Goal: Information Seeking & Learning: Learn about a topic

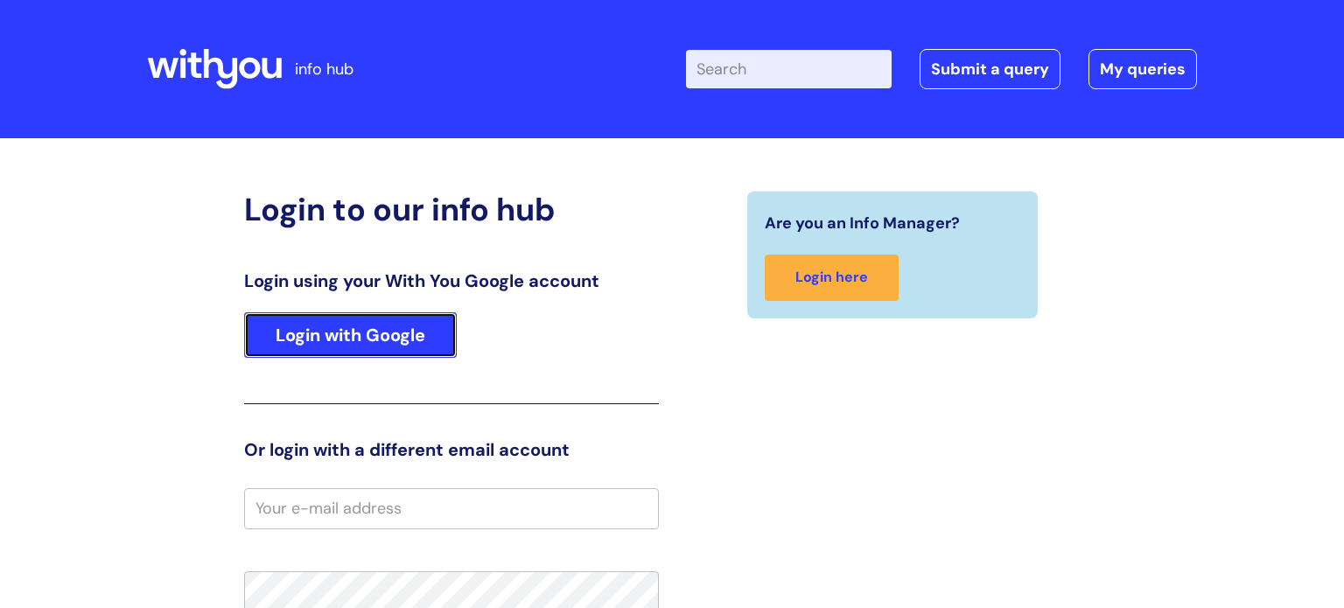
click at [390, 325] on link "Login with Google" at bounding box center [350, 334] width 213 height 45
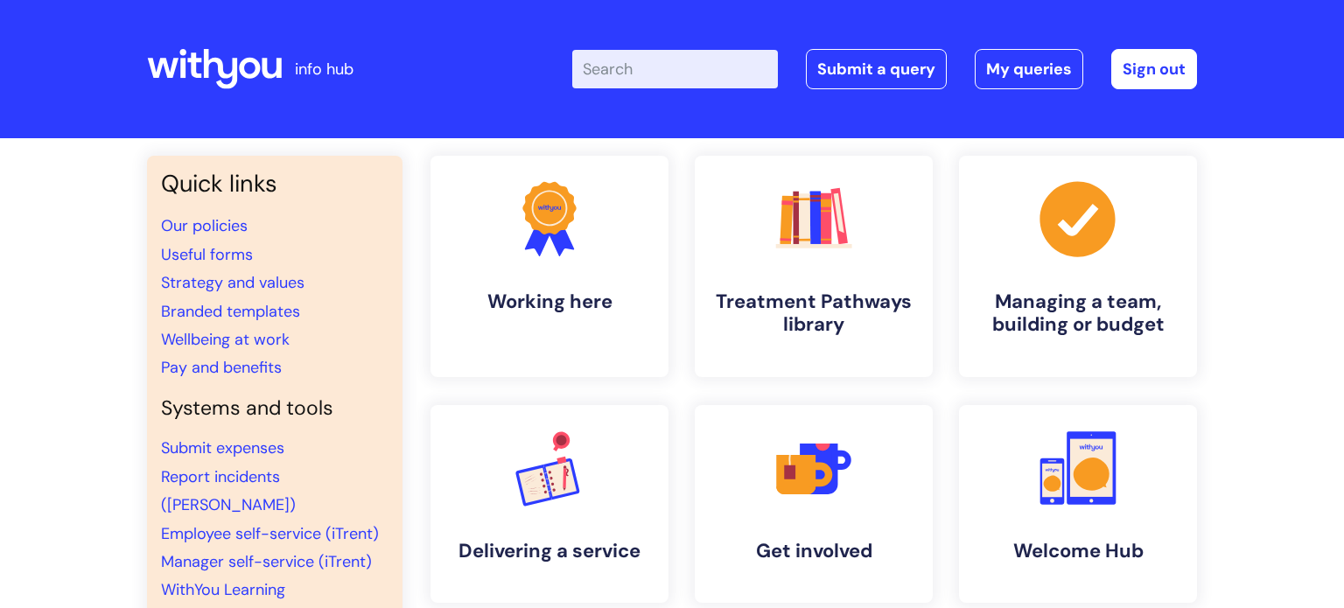
click at [661, 67] on input "Enter your search term here..." at bounding box center [675, 69] width 206 height 38
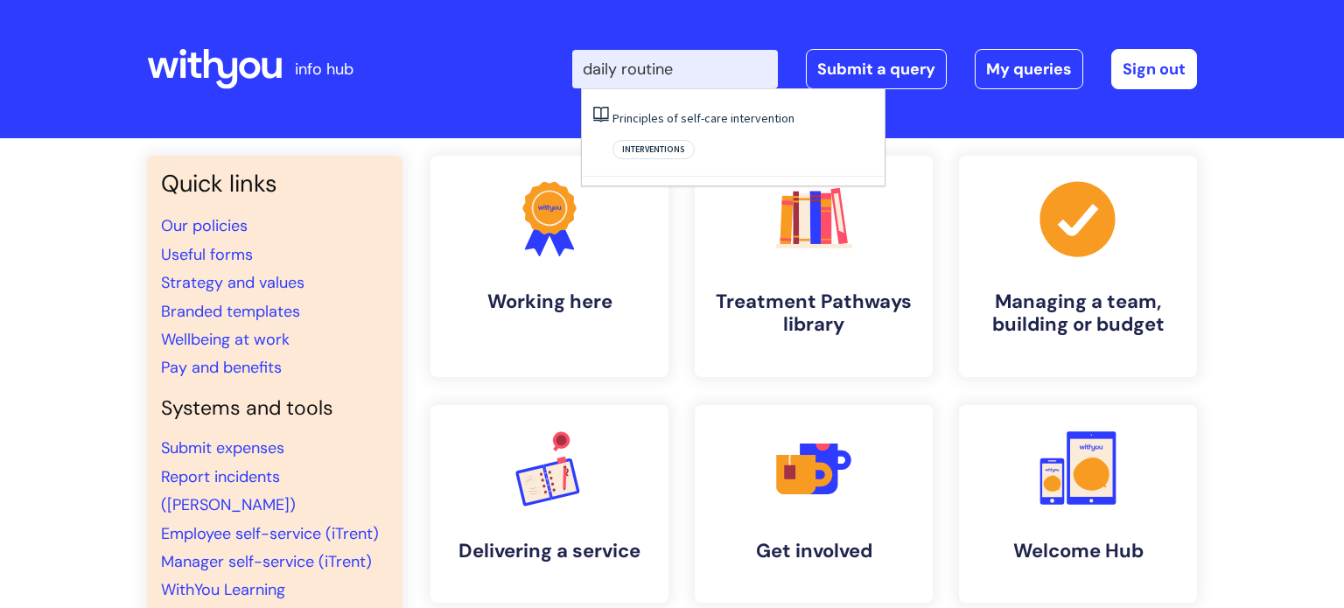
type input "daily routine"
click button "Search" at bounding box center [0, 0] width 0 height 0
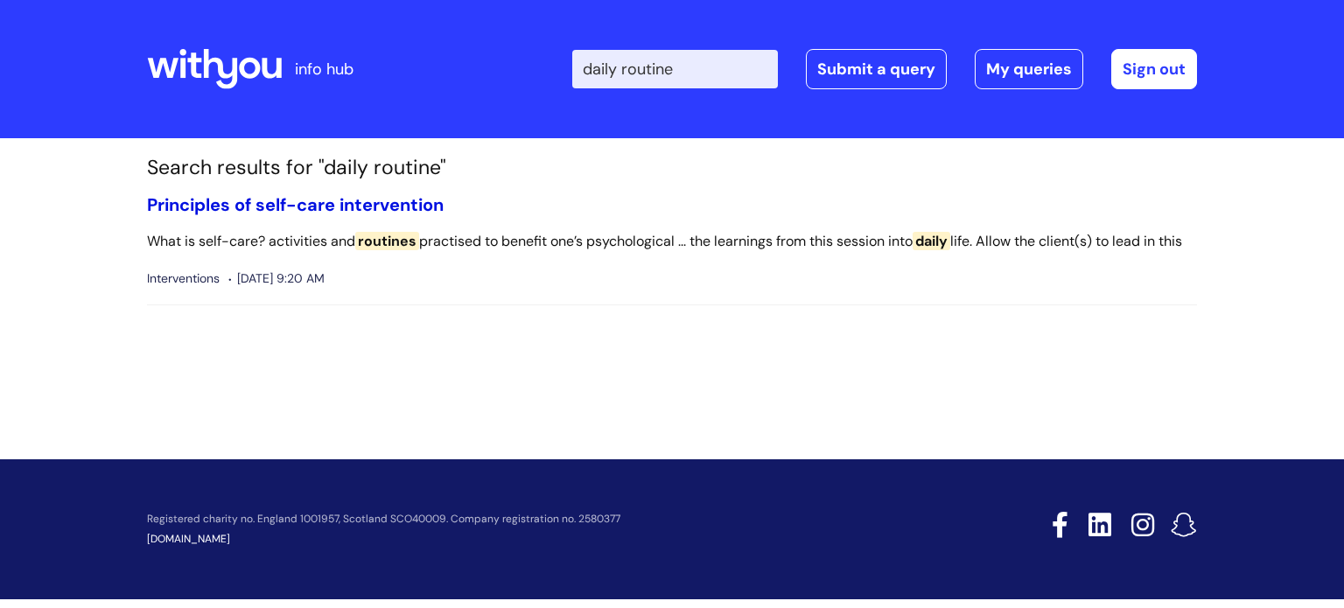
click at [296, 206] on link "Principles of self-care intervention" at bounding box center [295, 204] width 297 height 23
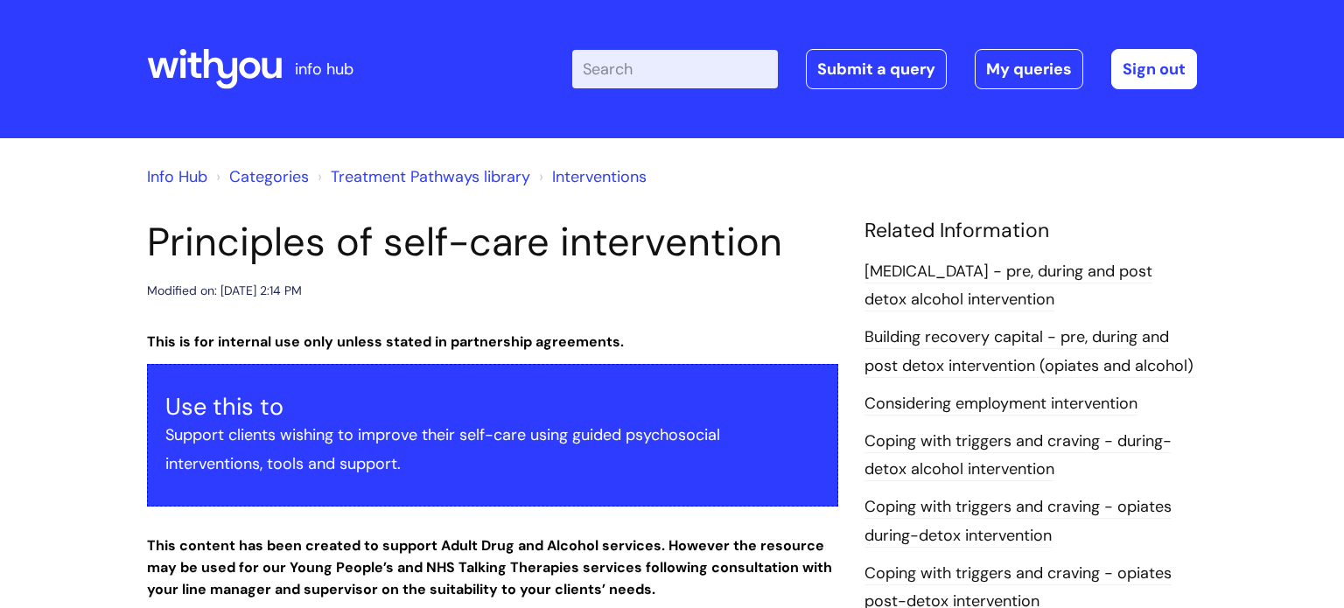
click at [631, 86] on input "Enter your search term here..." at bounding box center [675, 69] width 206 height 38
type input "alcohol"
click button "Search" at bounding box center [0, 0] width 0 height 0
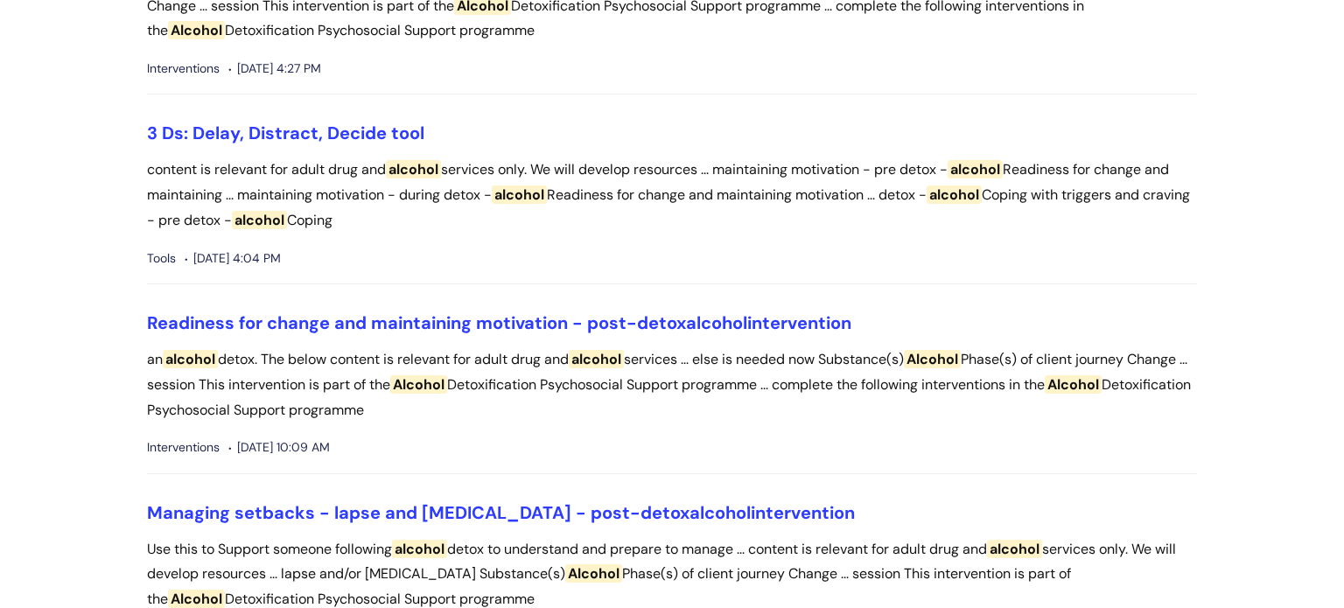
scroll to position [3303, 0]
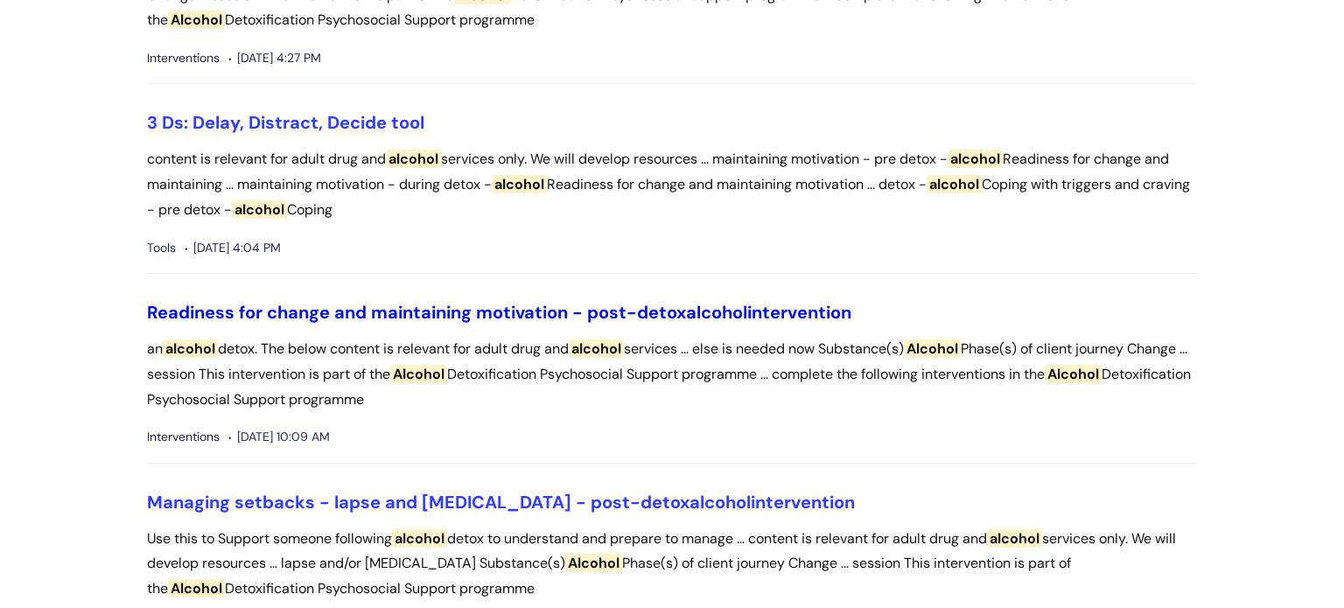
click at [407, 308] on link "Readiness for change and maintaining motivation - post-detox alcohol interventi…" at bounding box center [499, 312] width 704 height 23
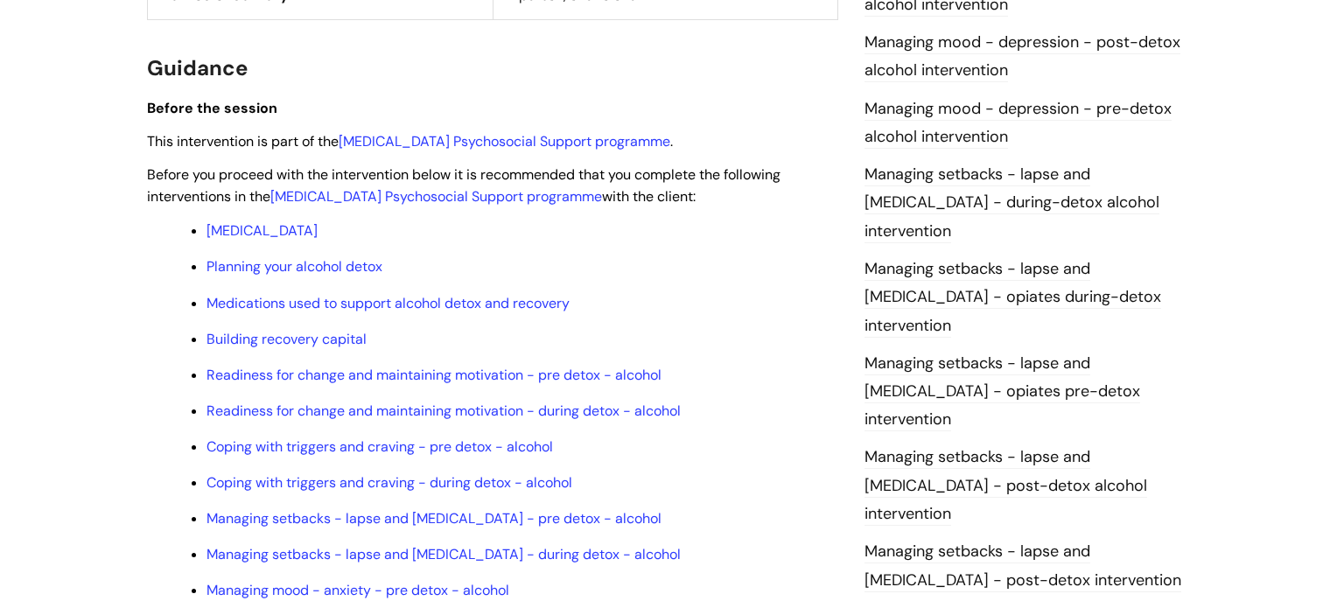
scroll to position [1365, 0]
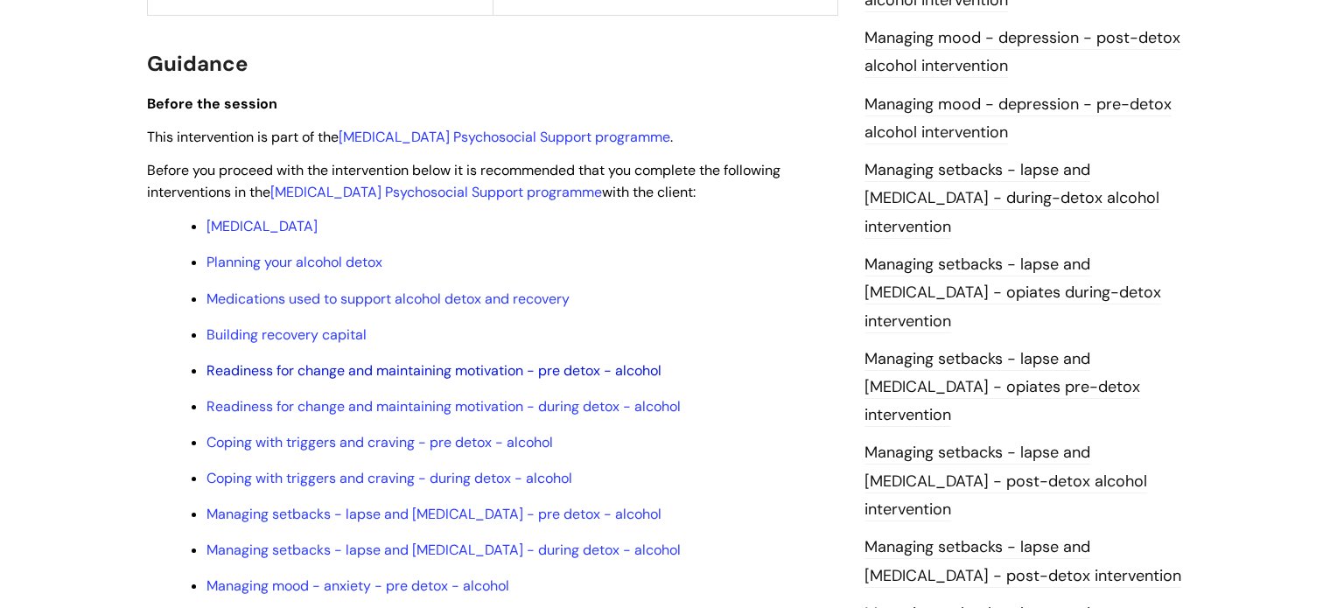
click at [466, 378] on link "Readiness for change and maintaining motivation - pre detox - alcohol" at bounding box center [433, 370] width 455 height 18
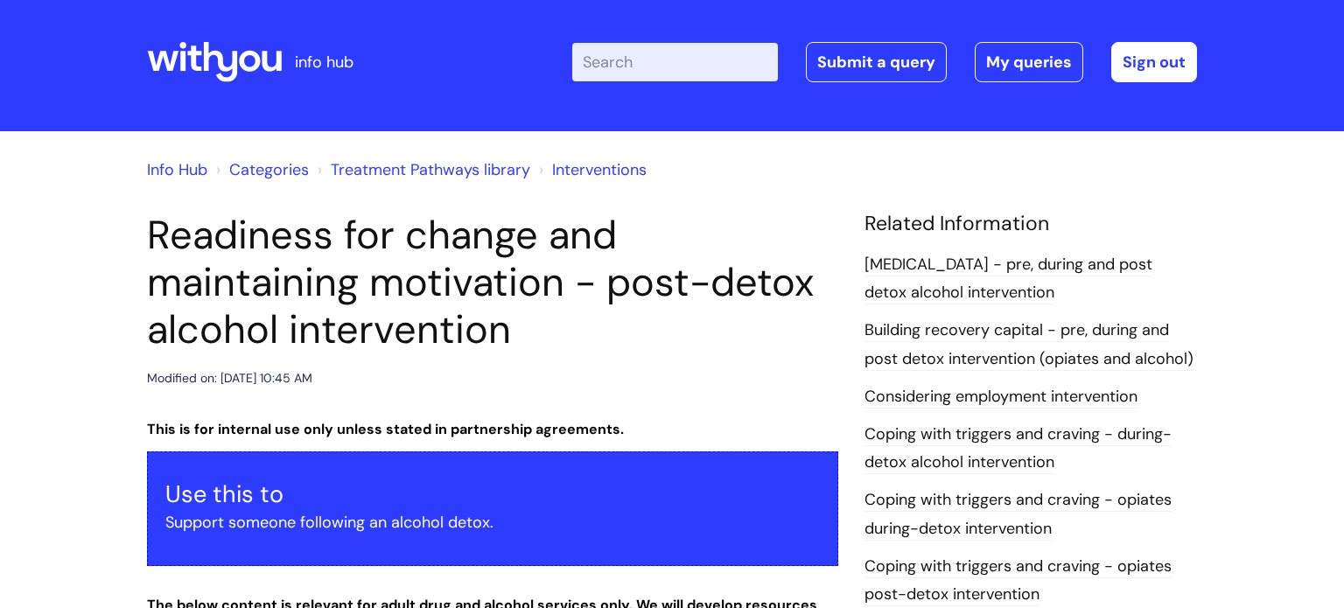
scroll to position [0, 0]
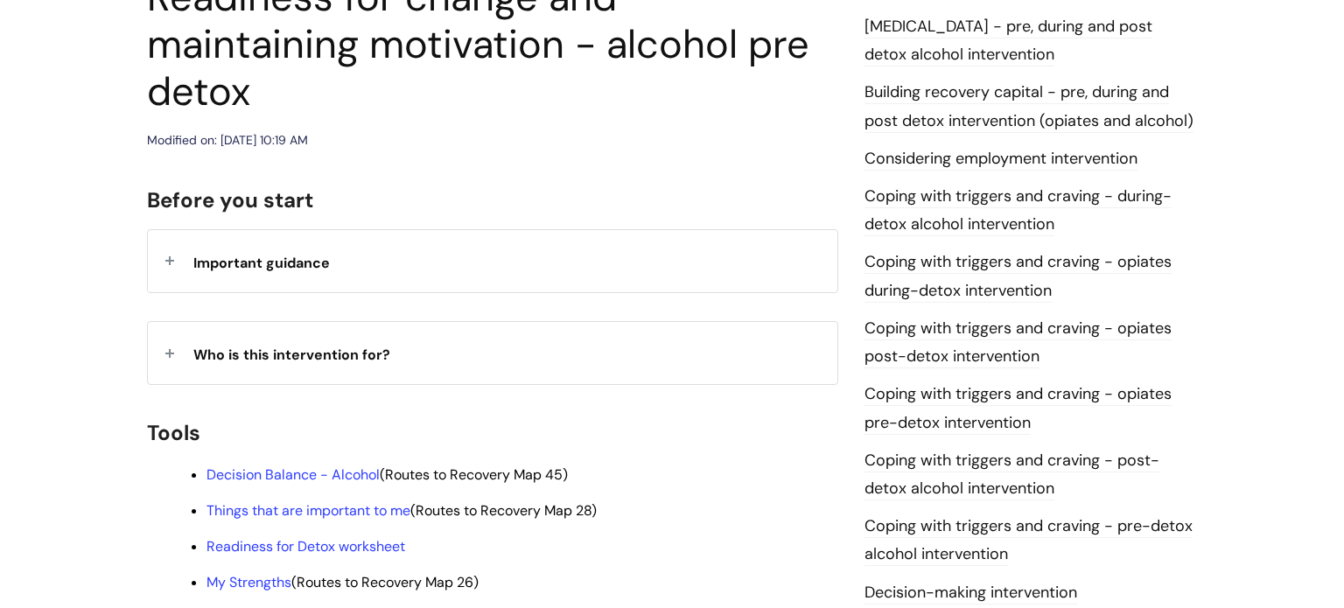
scroll to position [266, 0]
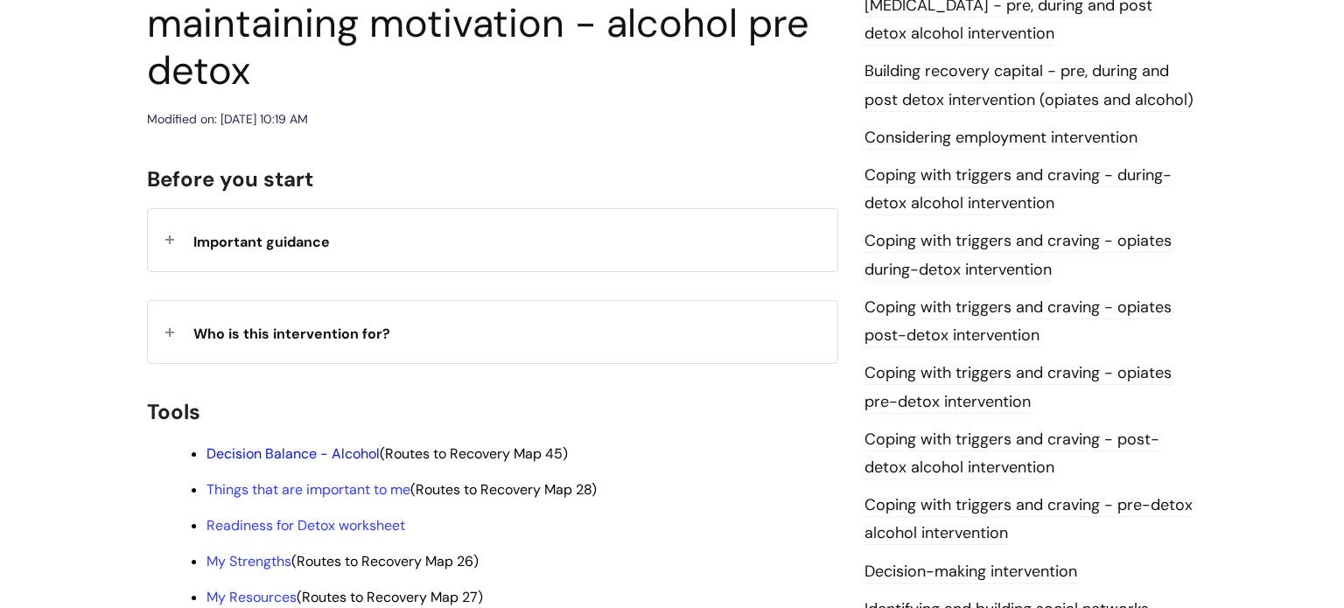
click at [295, 444] on link "Decision Balance - Alcohol" at bounding box center [292, 453] width 173 height 18
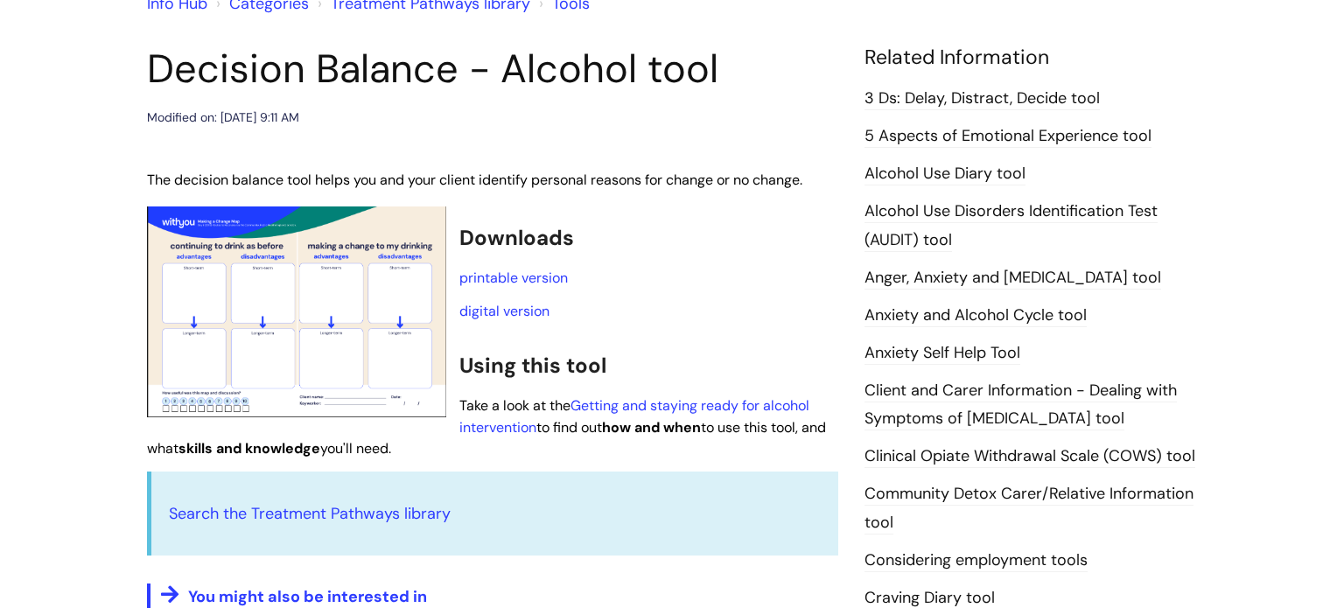
scroll to position [206, 0]
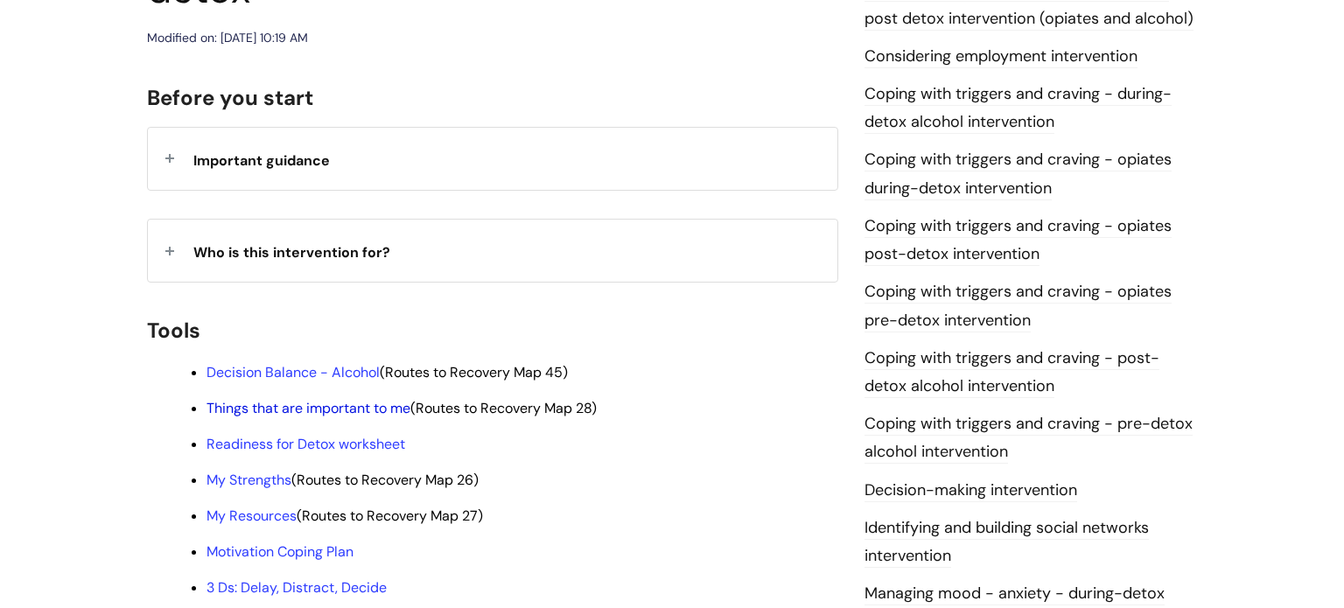
scroll to position [353, 0]
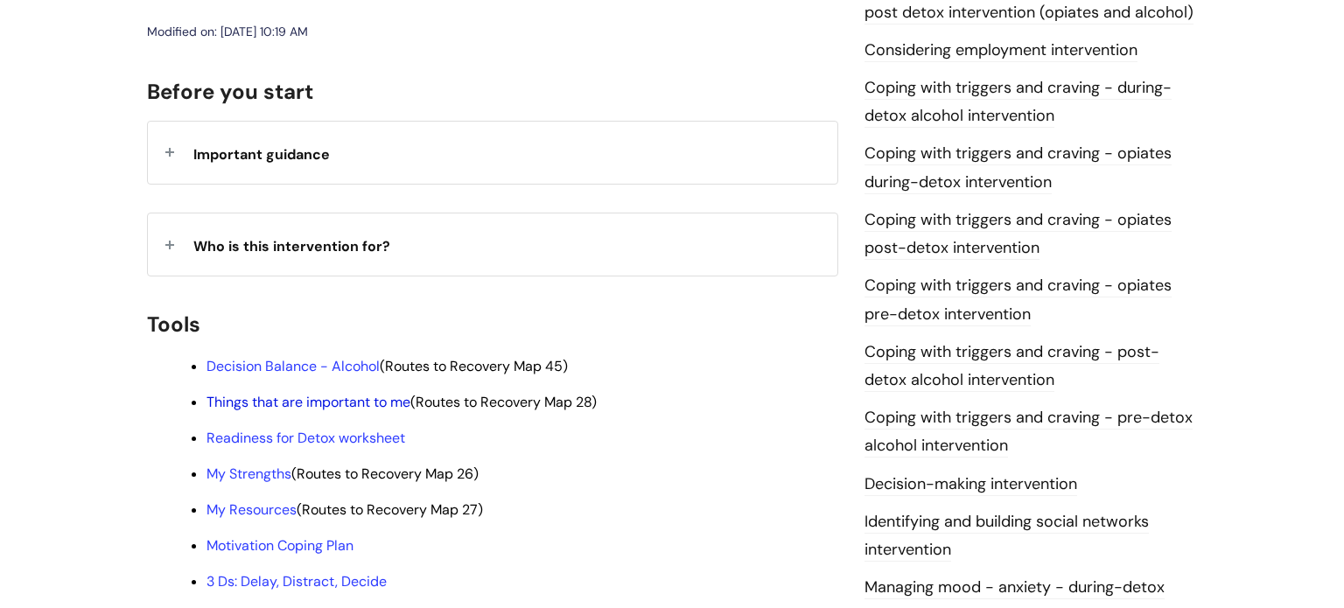
click at [360, 393] on link "Things that are important to me" at bounding box center [308, 402] width 204 height 18
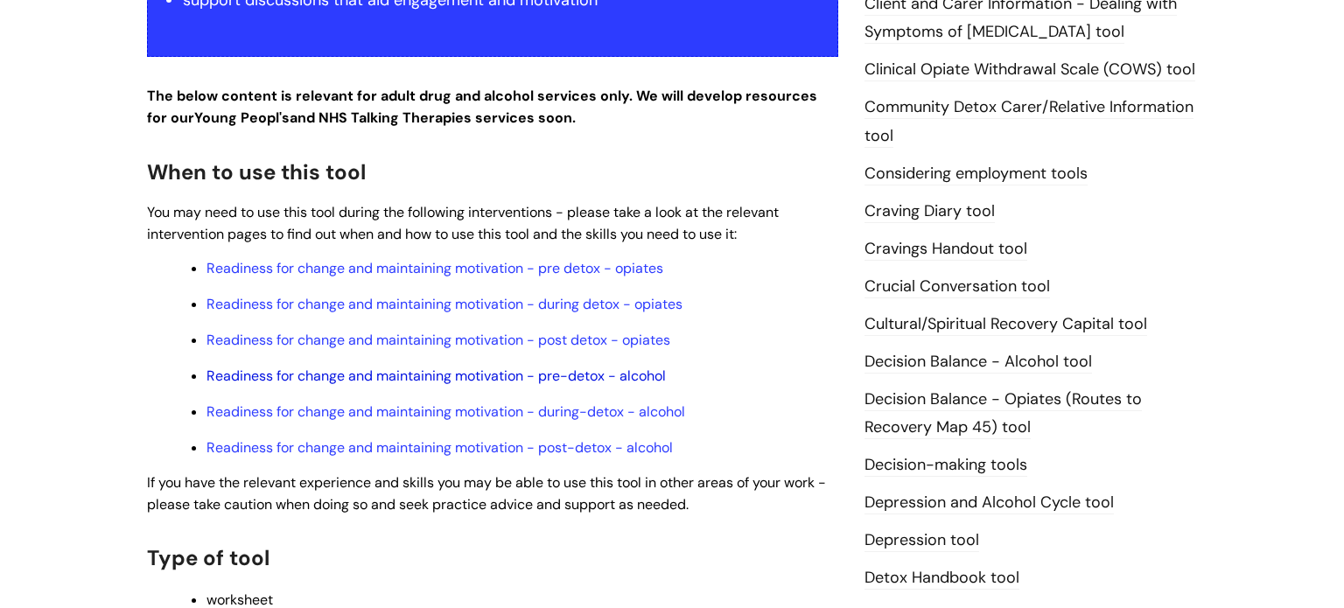
scroll to position [567, 0]
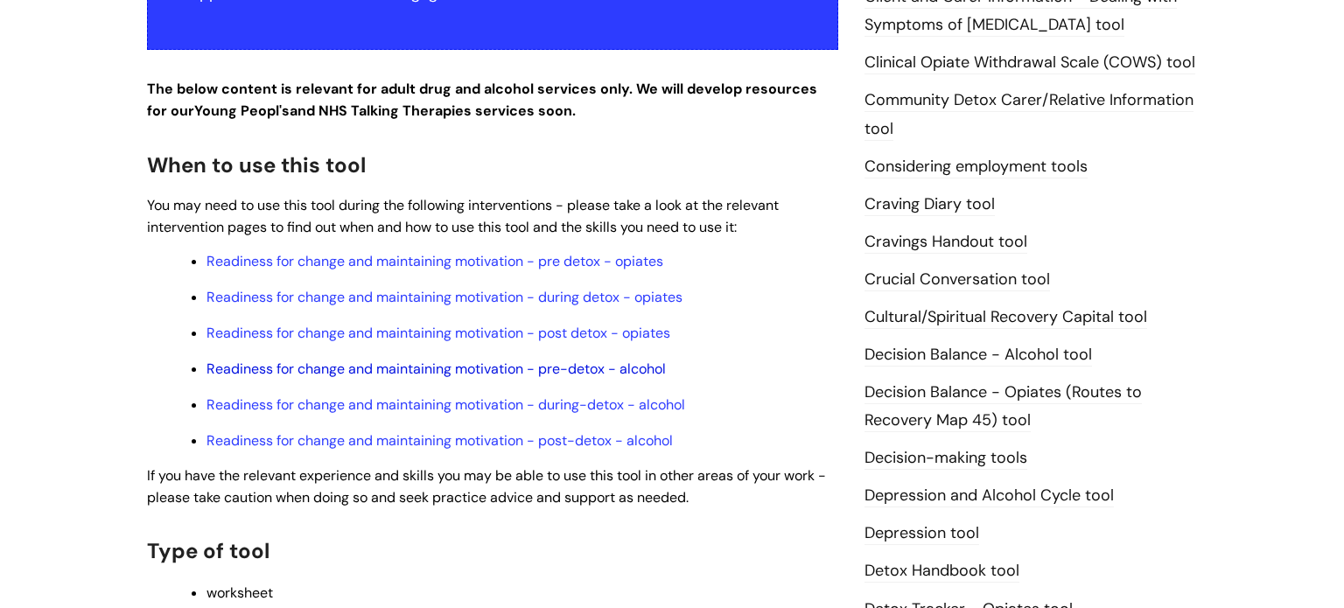
click at [450, 377] on link "Readiness for change and maintaining motivation - pre-detox - alcohol" at bounding box center [435, 369] width 459 height 18
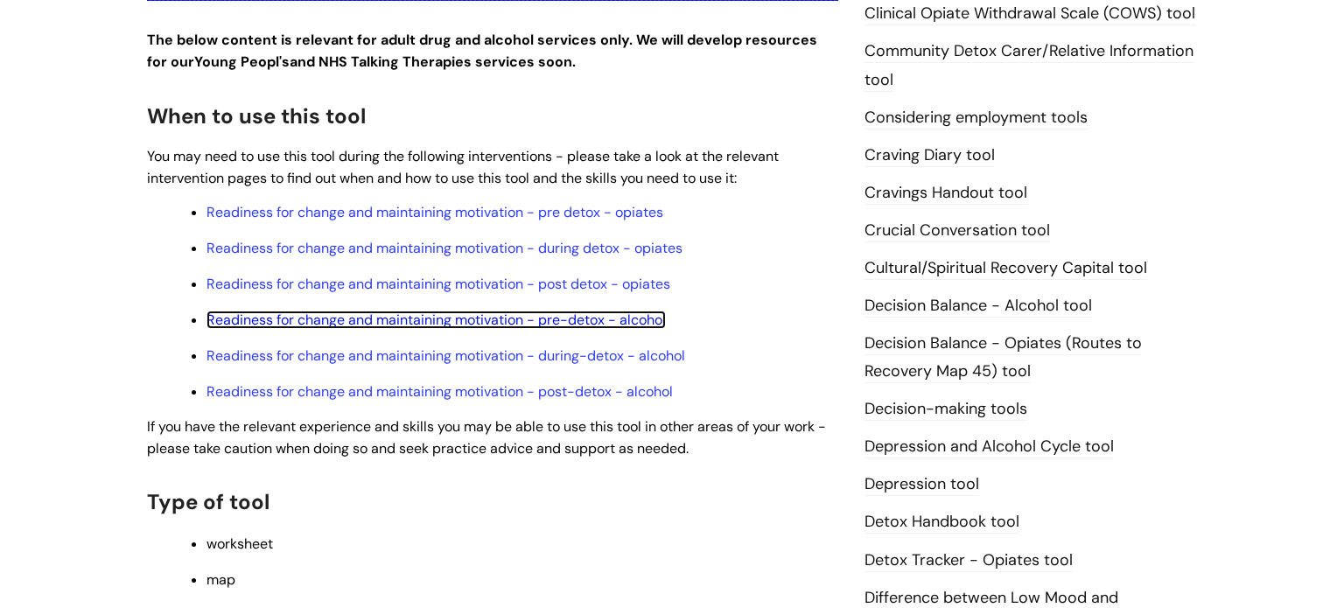
scroll to position [625, 0]
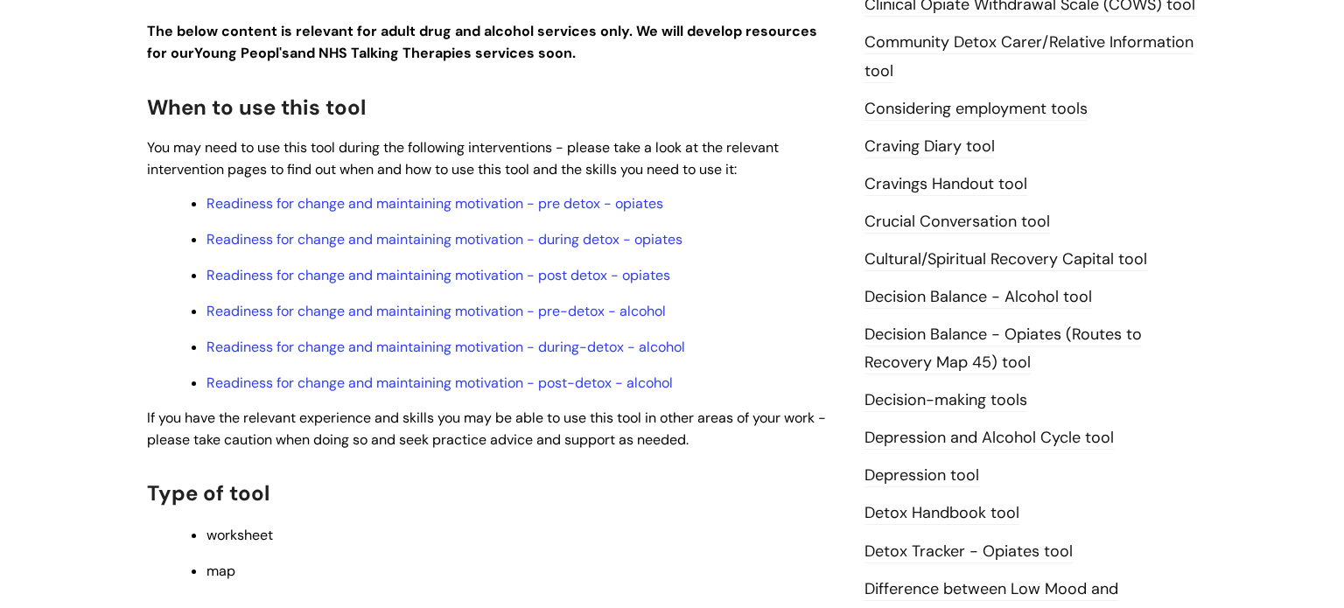
click at [927, 300] on link "Decision Balance - Alcohol tool" at bounding box center [977, 297] width 227 height 23
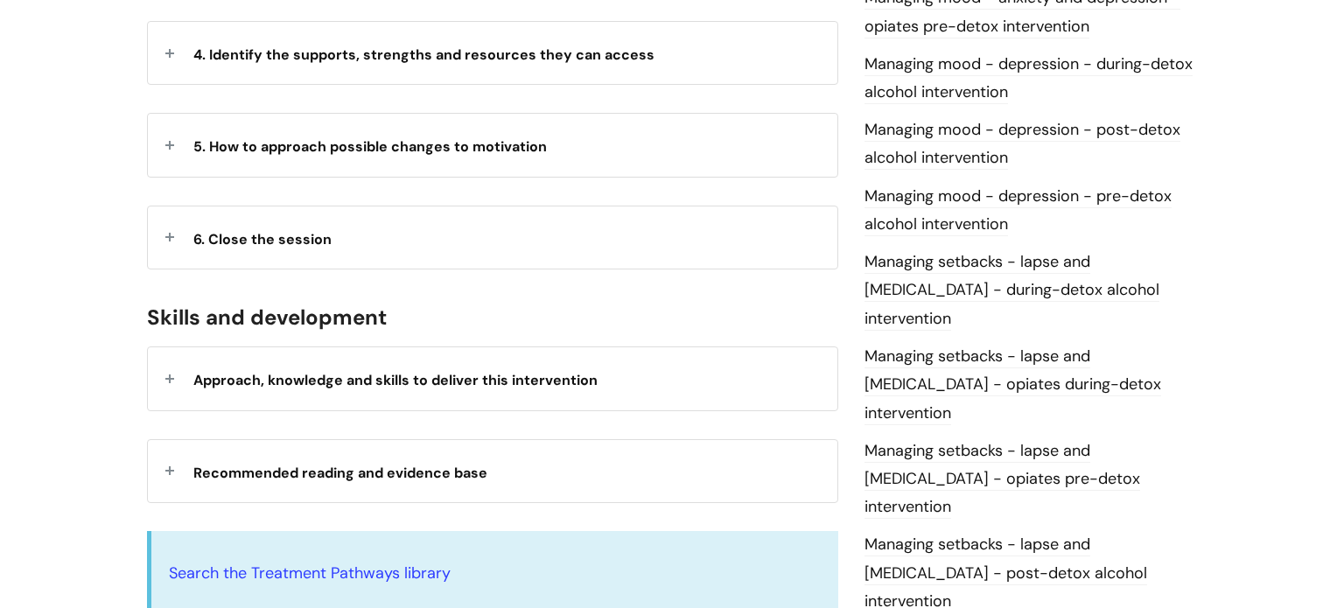
scroll to position [1181, 0]
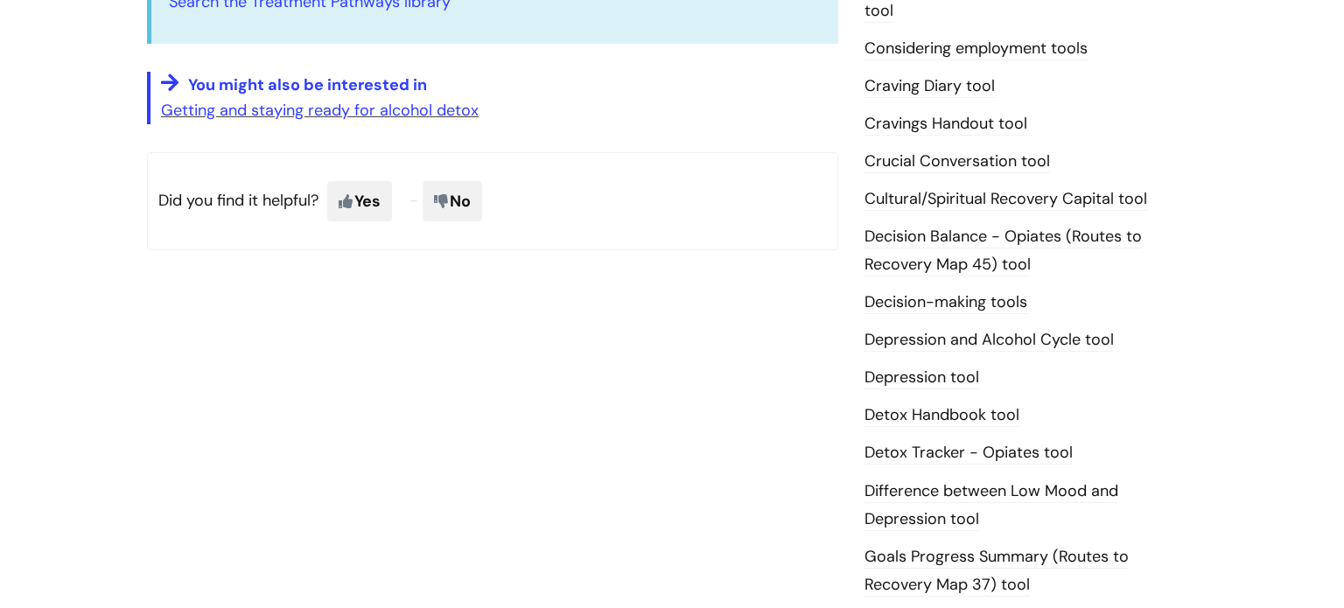
scroll to position [686, 0]
click at [1070, 346] on link "Depression and Alcohol Cycle tool" at bounding box center [988, 339] width 249 height 23
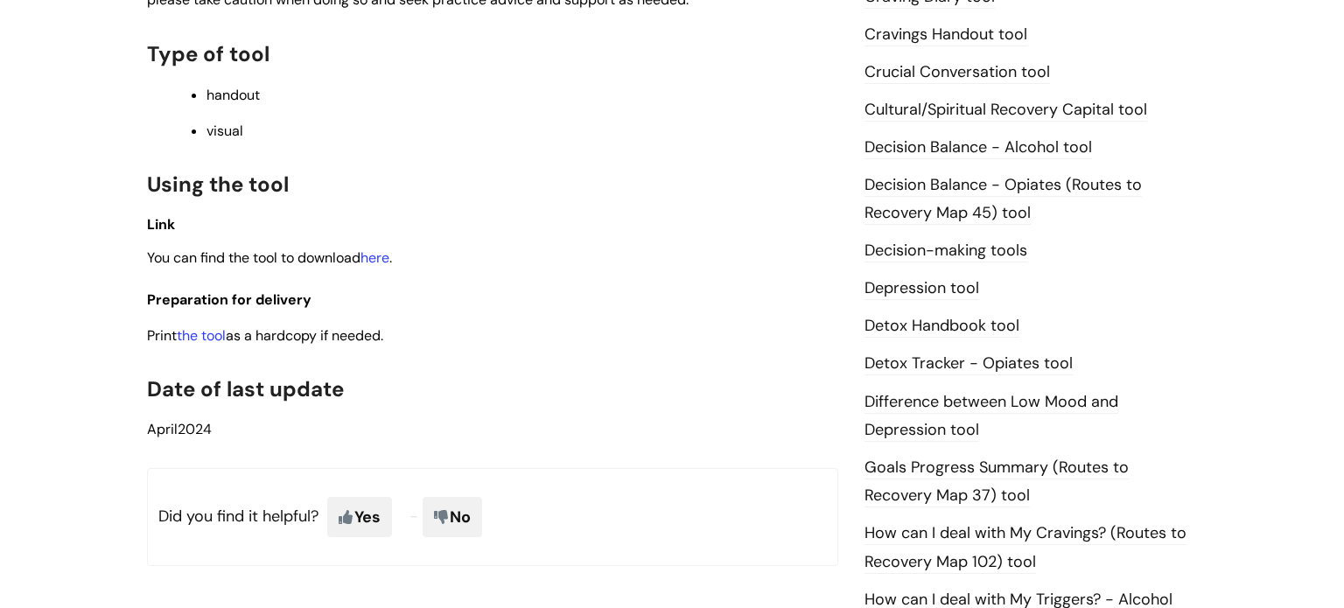
scroll to position [782, 0]
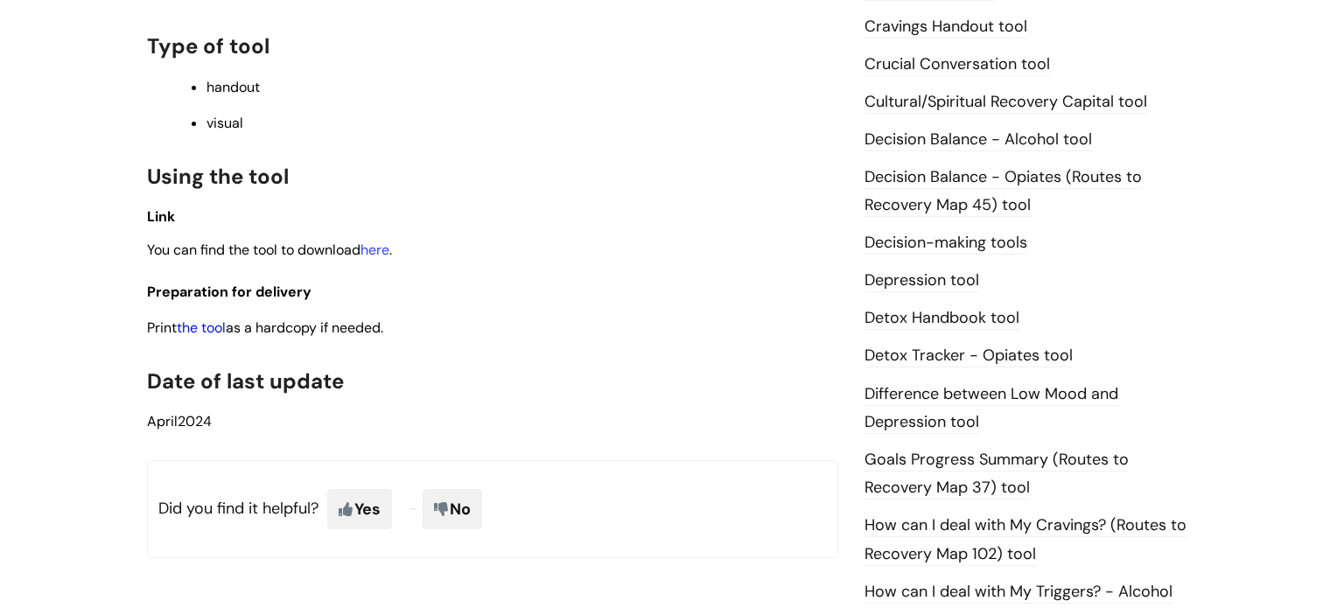
click at [221, 335] on link "the tool" at bounding box center [201, 327] width 49 height 18
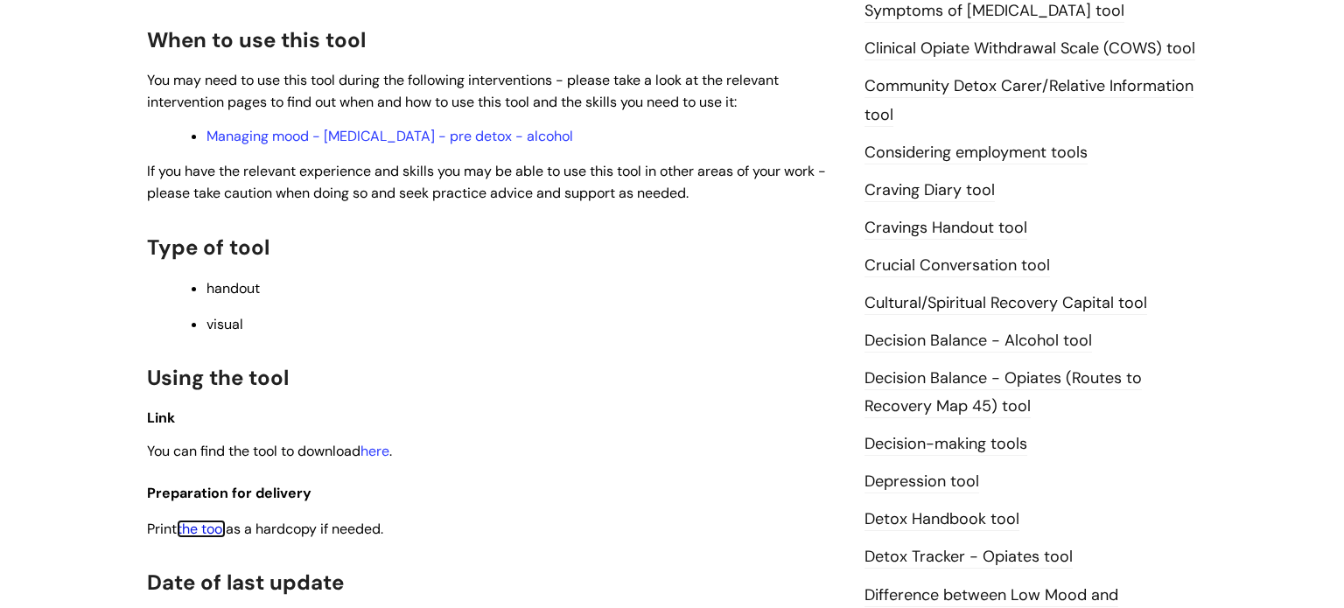
scroll to position [591, 0]
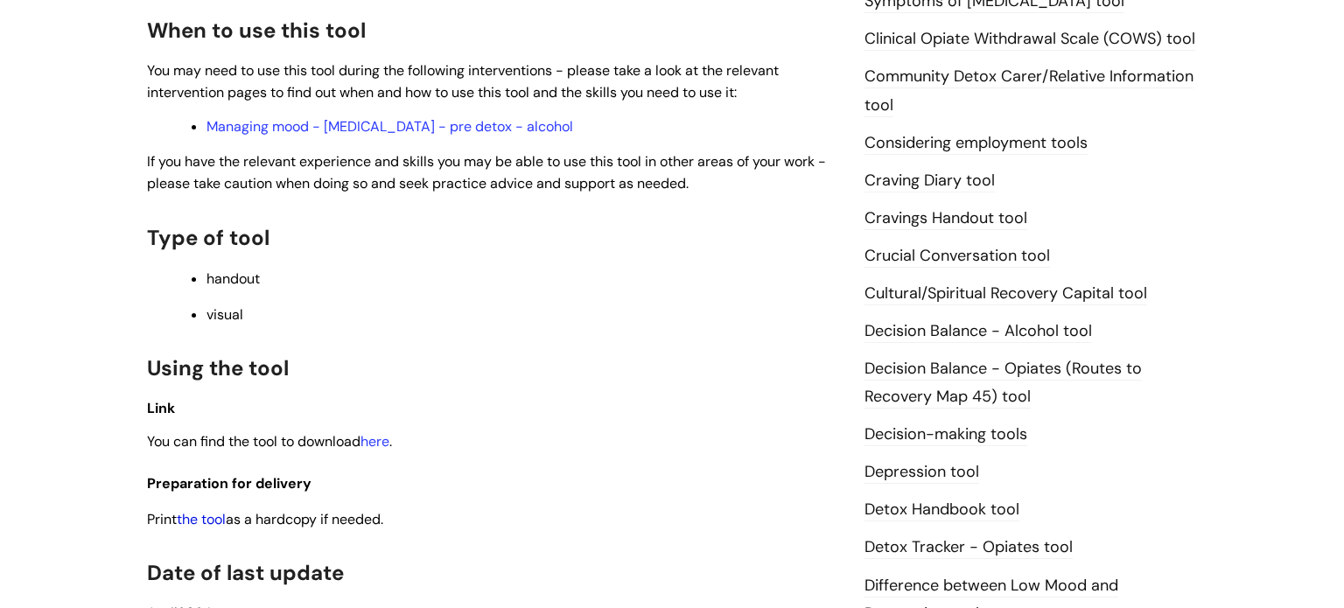
click at [201, 528] on link "the tool" at bounding box center [201, 519] width 49 height 18
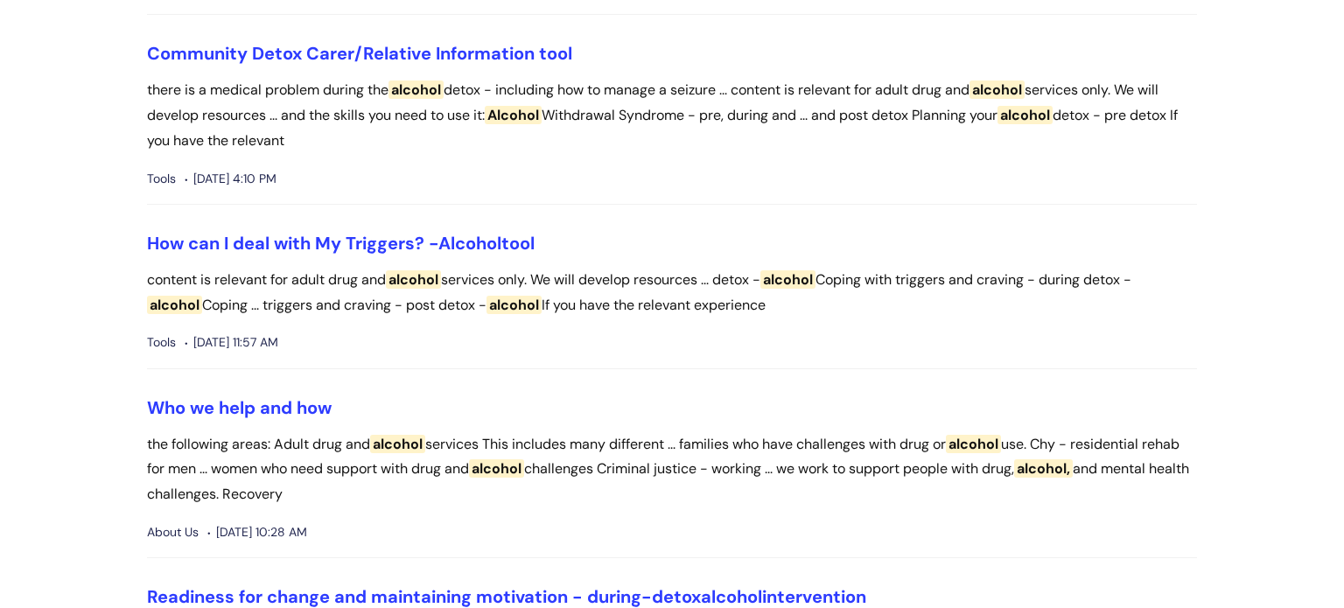
scroll to position [5002, 0]
click at [428, 241] on link "How can I deal with My Triggers? - Alcohol tool" at bounding box center [341, 242] width 388 height 23
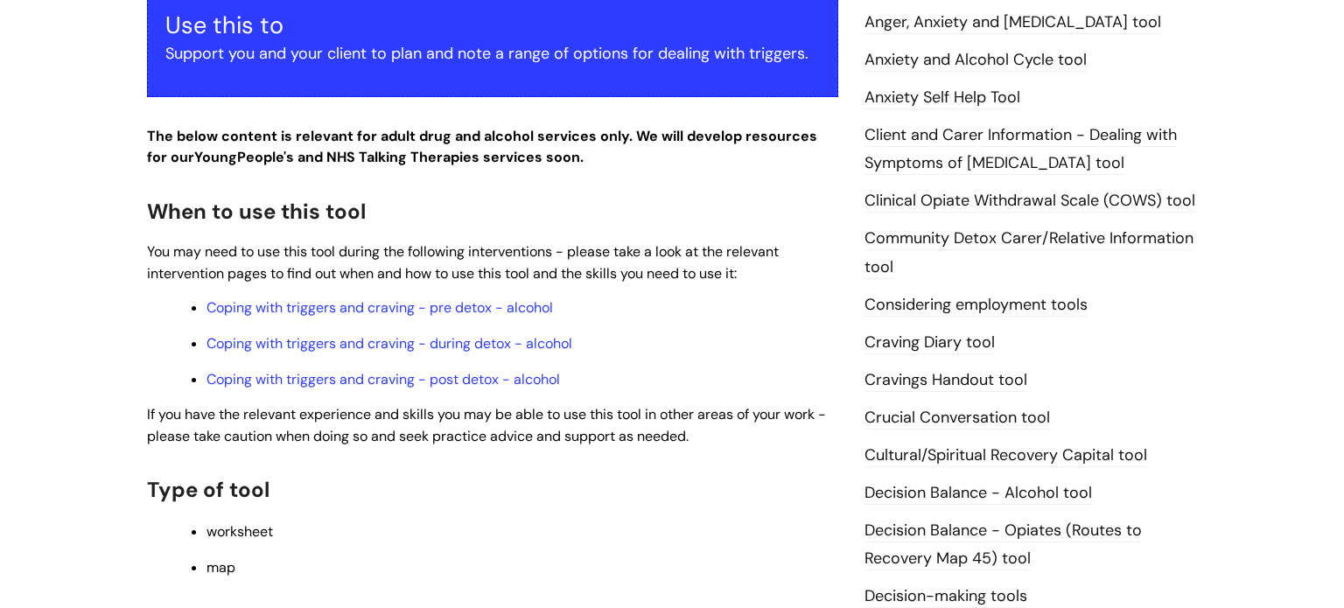
scroll to position [465, 0]
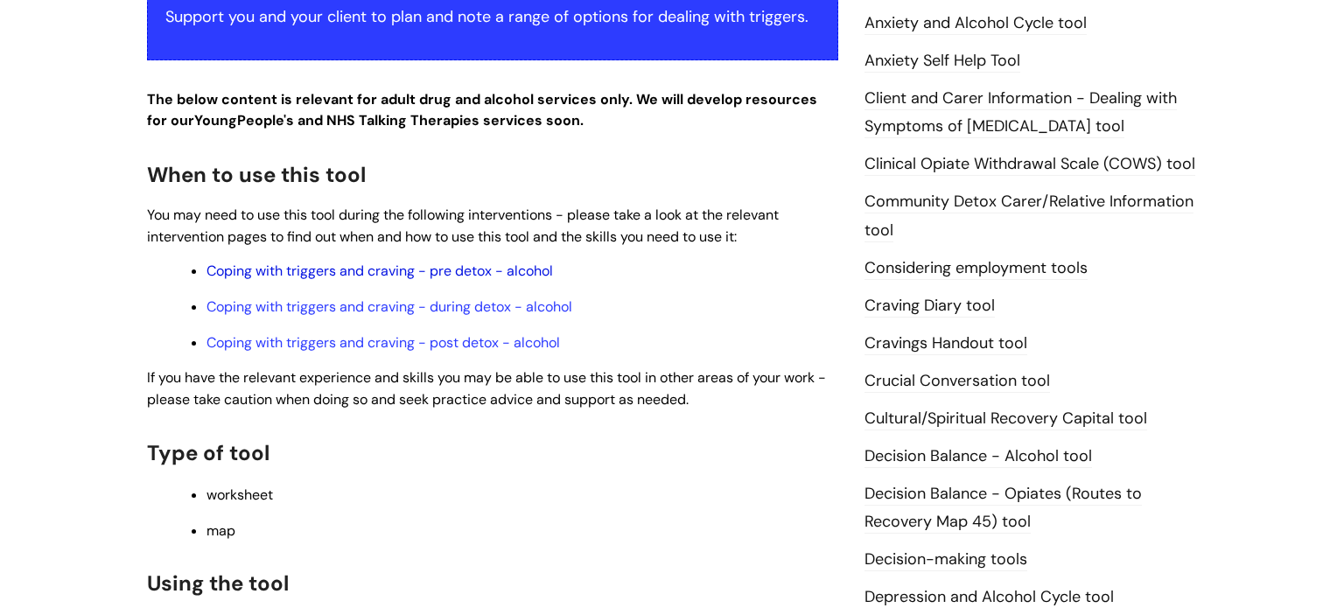
click at [534, 270] on link "Coping with triggers and craving - pre detox - alcohol" at bounding box center [379, 271] width 346 height 18
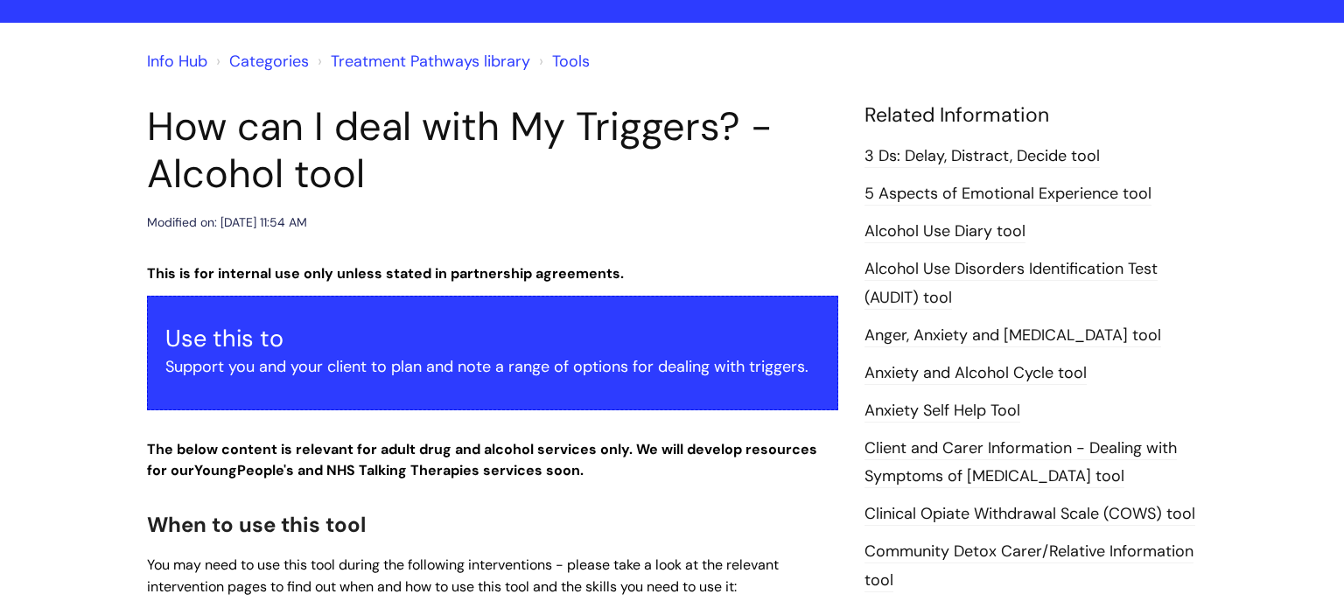
scroll to position [0, 0]
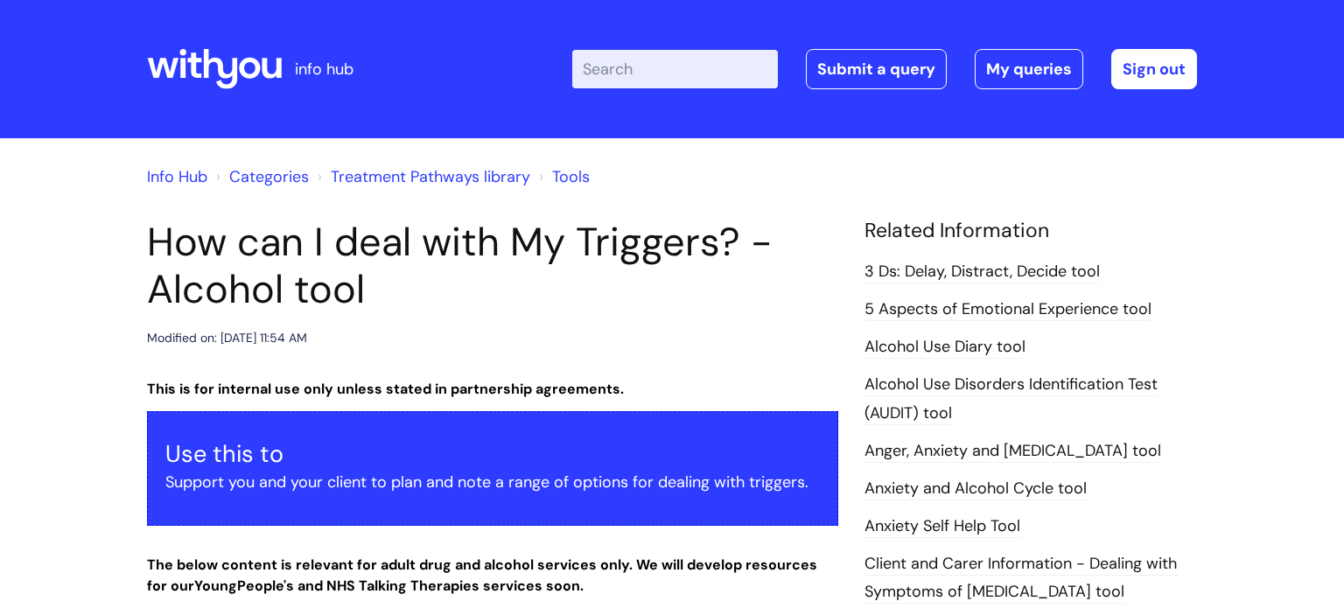
click at [311, 72] on p "info hub" at bounding box center [324, 69] width 59 height 28
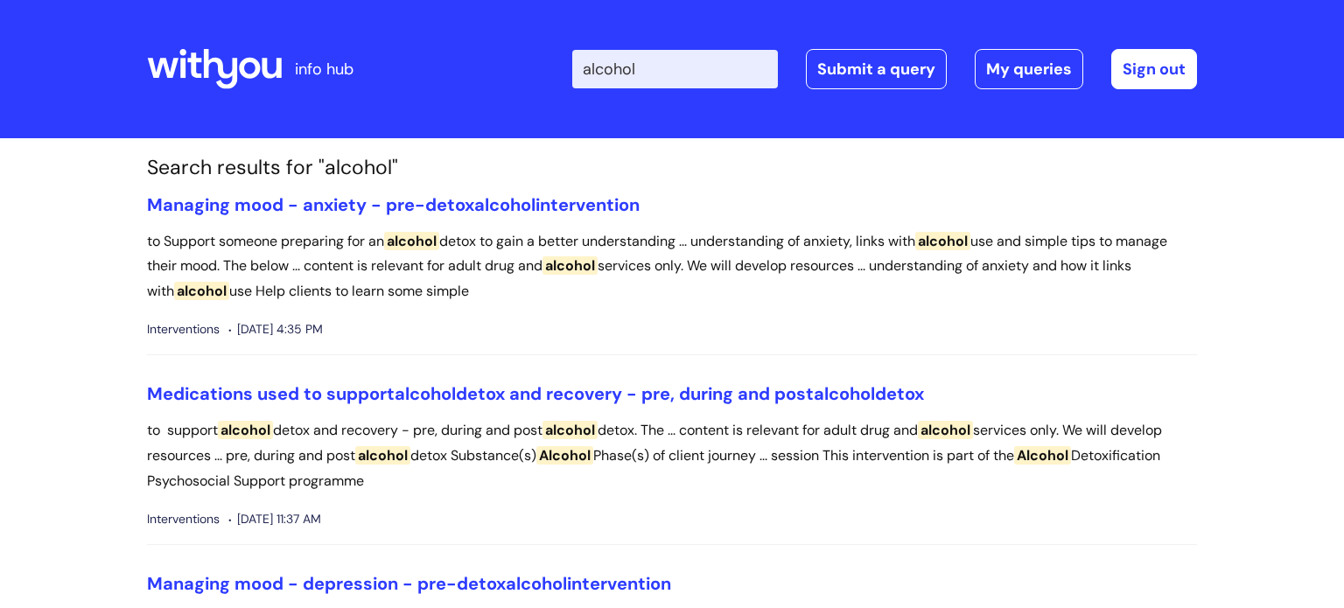
click at [248, 61] on icon at bounding box center [249, 68] width 21 height 21
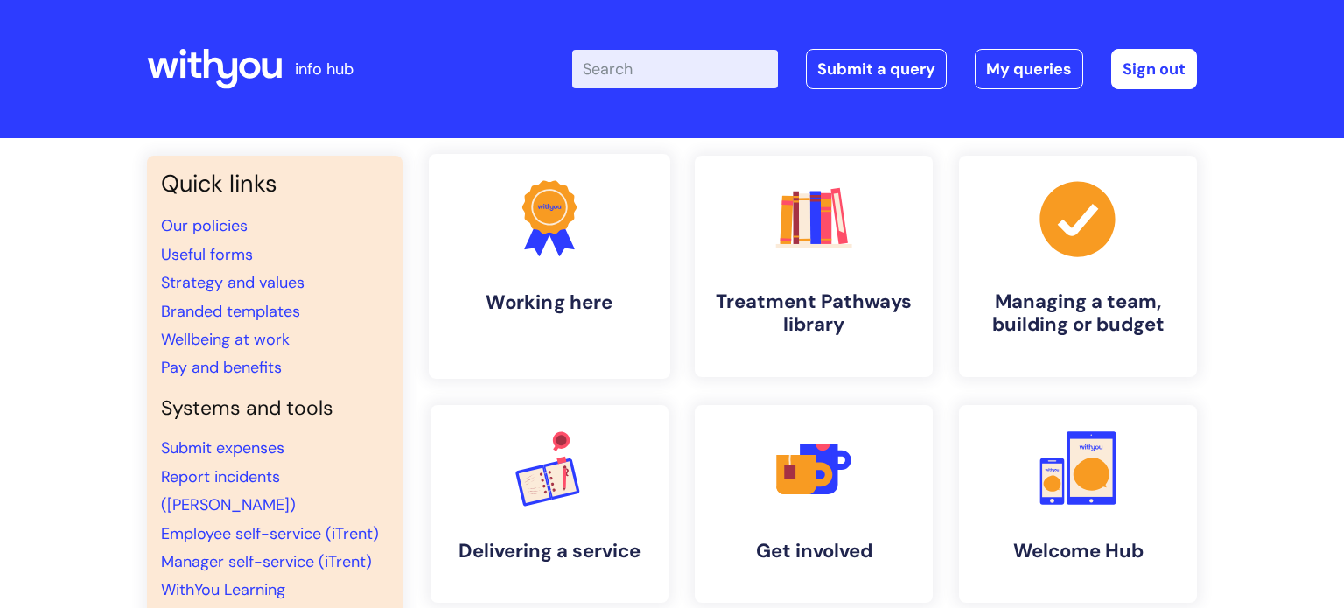
click at [604, 239] on link ".cls-1{fill:#f89b22;}.cls-1,.cls-2,.cls-3{stroke-width:0px;}.cls-2{fill:#2d3cff…" at bounding box center [549, 266] width 241 height 225
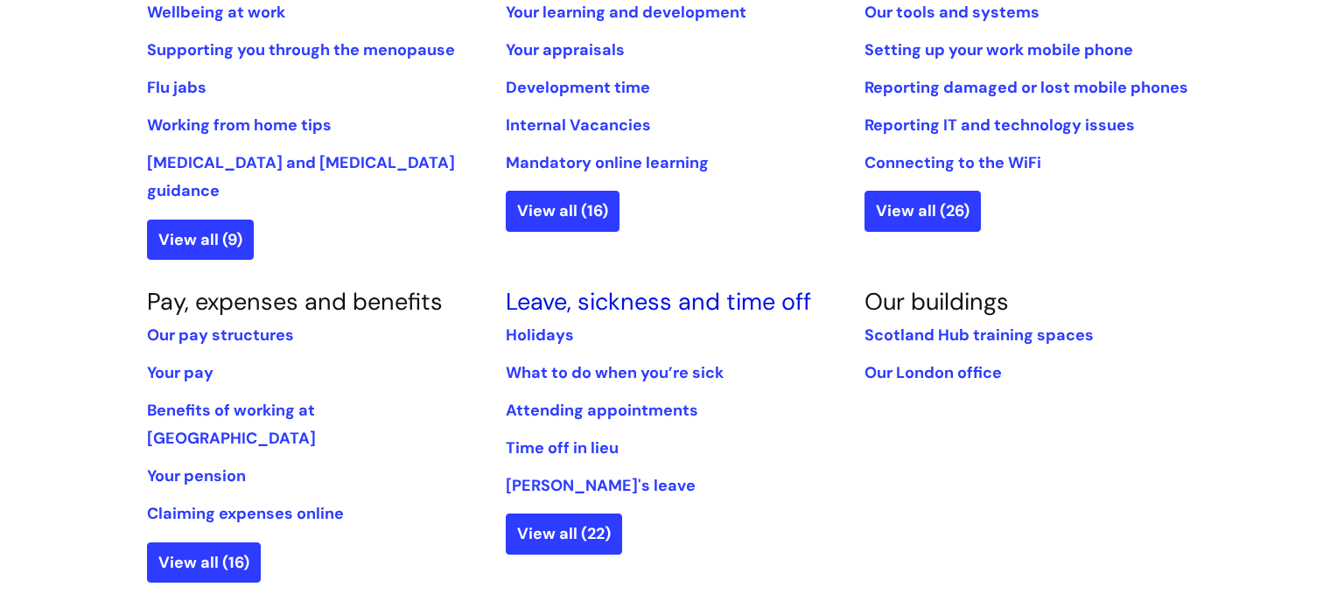
scroll to position [833, 0]
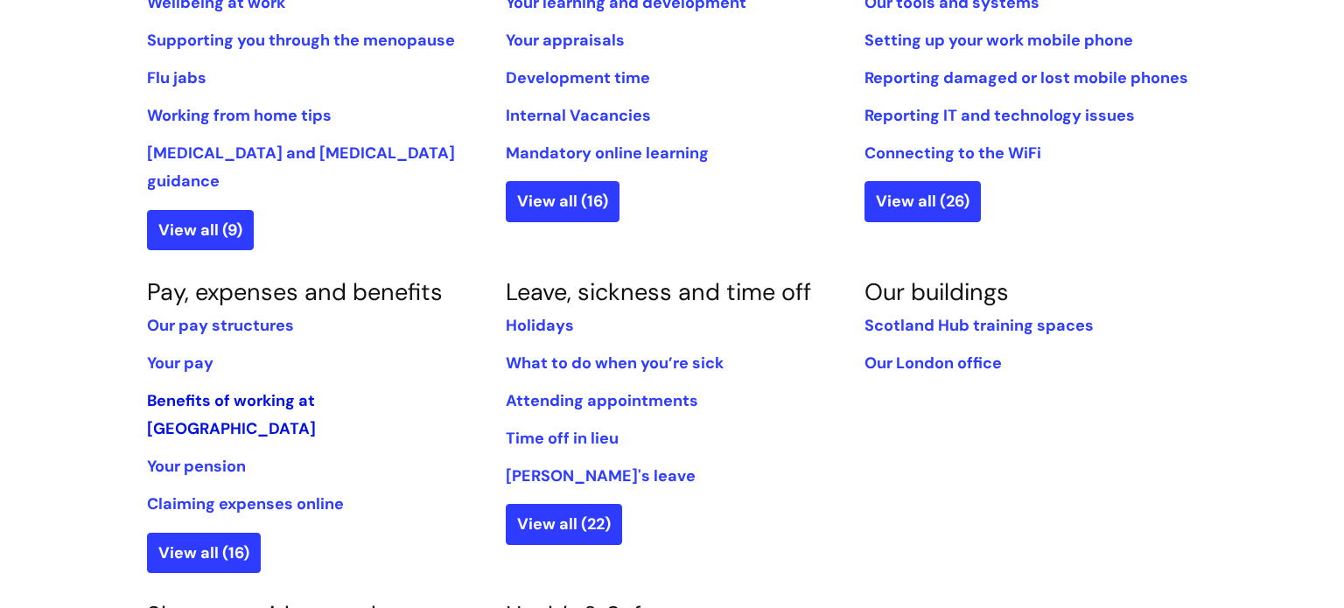
click at [300, 390] on link "Benefits of working at [GEOGRAPHIC_DATA]" at bounding box center [231, 414] width 169 height 49
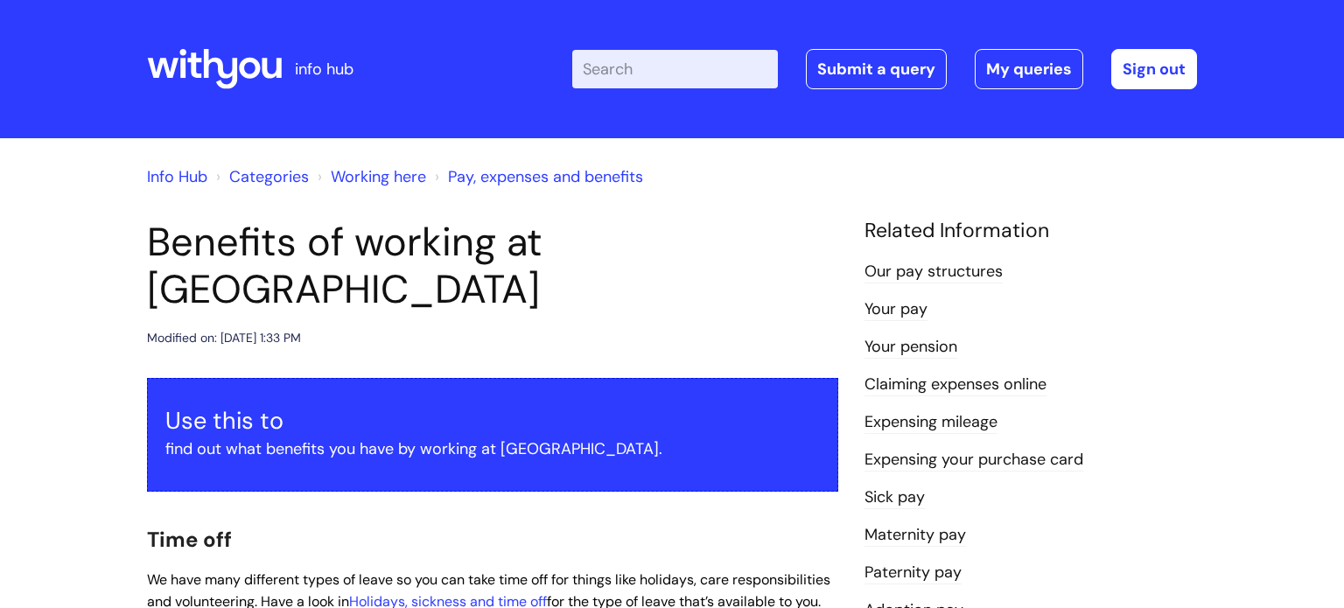
click at [209, 58] on icon at bounding box center [214, 69] width 135 height 42
